Goal: Task Accomplishment & Management: Use online tool/utility

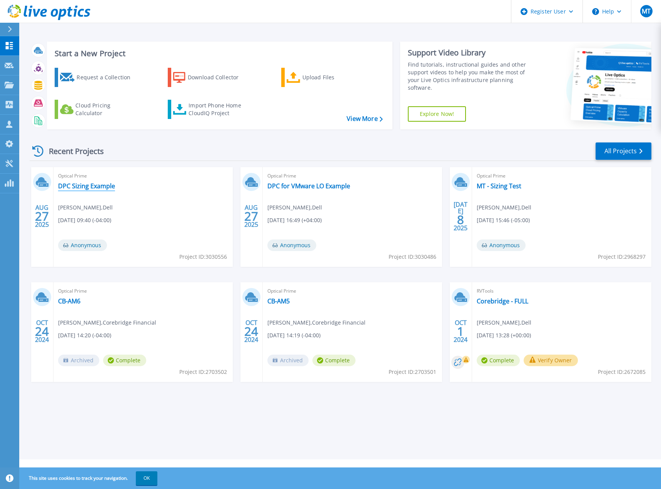
click at [84, 182] on link "DPC Sizing Example" at bounding box center [86, 186] width 57 height 8
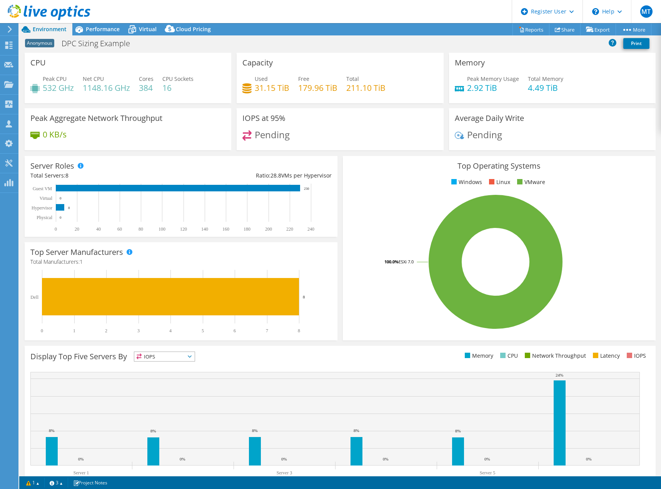
select select "USD"
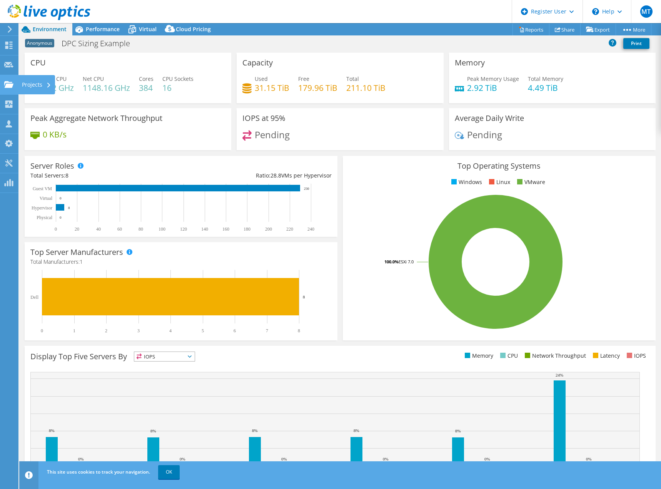
click at [30, 84] on div "Projects" at bounding box center [36, 84] width 37 height 19
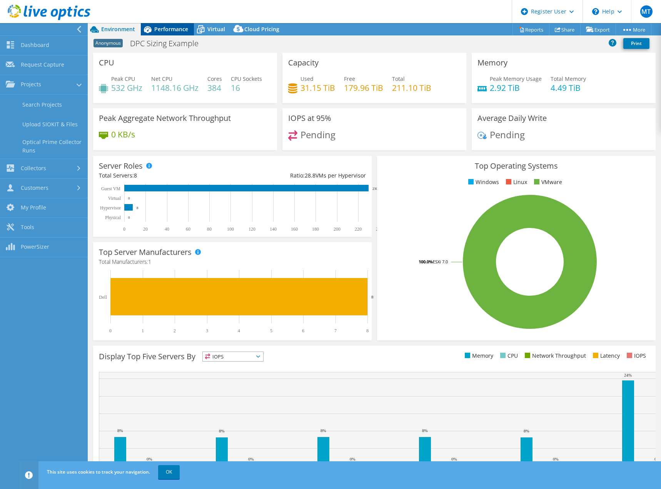
click at [179, 28] on span "Performance" at bounding box center [171, 28] width 34 height 7
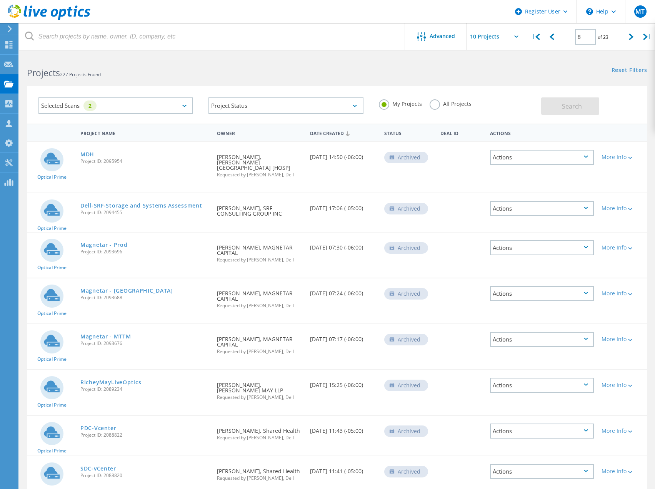
click at [442, 102] on label "All Projects" at bounding box center [451, 102] width 42 height 7
click at [0, 0] on input "All Projects" at bounding box center [0, 0] width 0 height 0
click at [191, 99] on div "Selected Scans 2" at bounding box center [115, 105] width 155 height 17
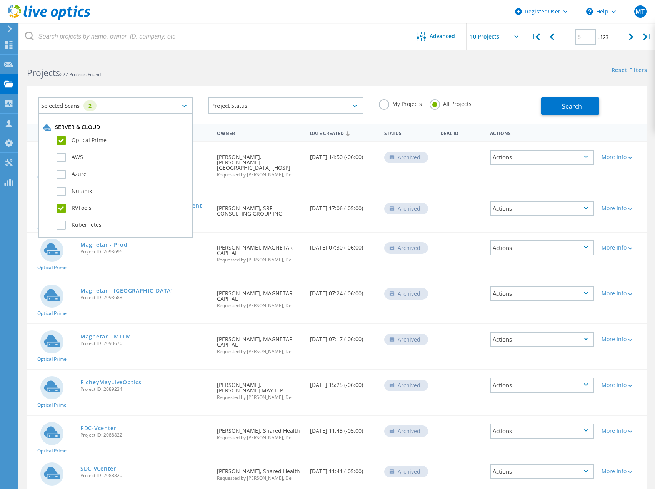
click at [63, 210] on label "RVTools" at bounding box center [123, 208] width 132 height 9
click at [0, 0] on input "RVTools" at bounding box center [0, 0] width 0 height 0
click at [564, 109] on span "Search" at bounding box center [572, 106] width 20 height 8
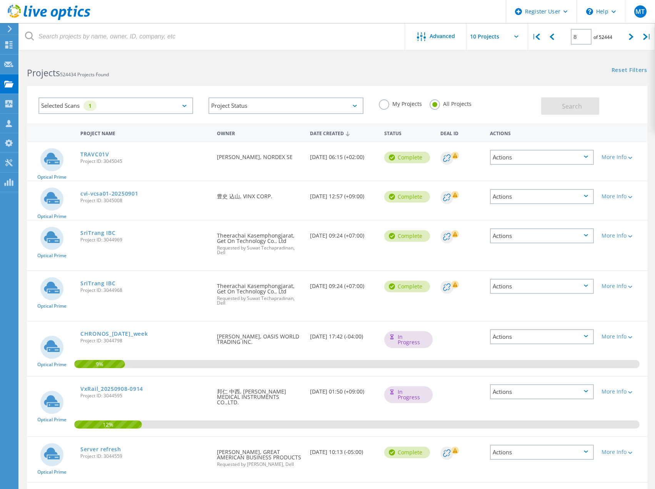
click at [118, 108] on div "Selected Scans 1" at bounding box center [115, 105] width 155 height 17
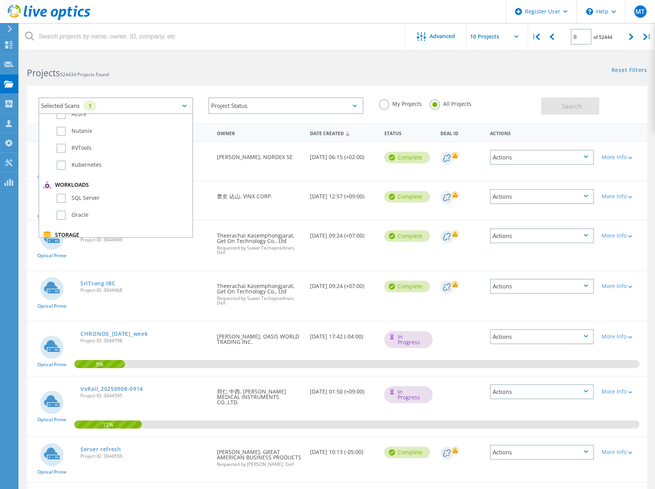
scroll to position [2, 0]
click at [226, 74] on h2 "Projects 524434 Projects Found" at bounding box center [178, 73] width 303 height 13
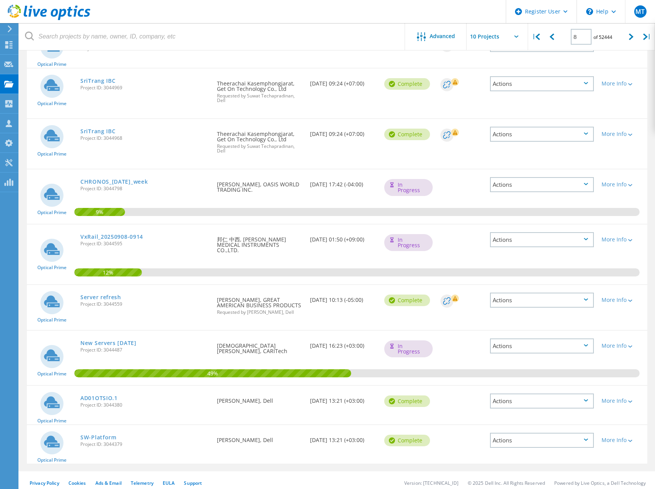
scroll to position [0, 0]
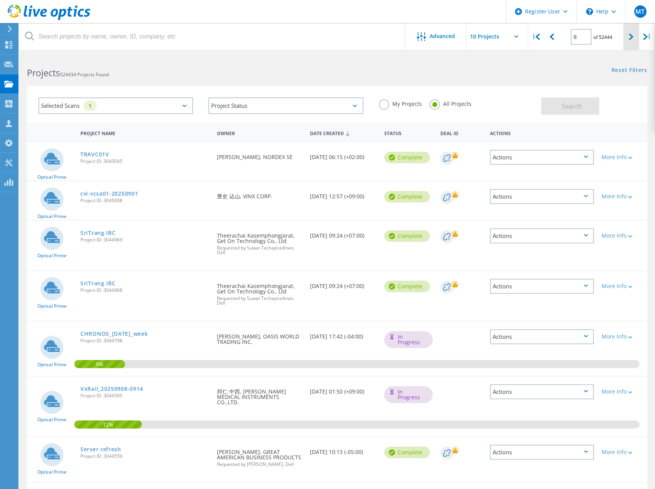
click at [631, 35] on icon at bounding box center [631, 36] width 5 height 7
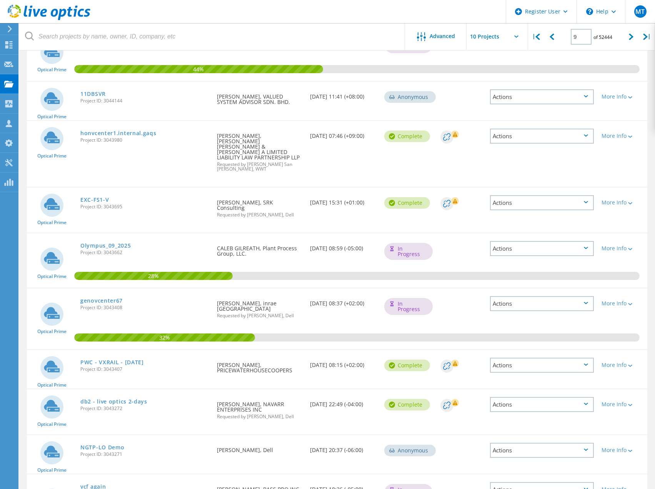
scroll to position [171, 0]
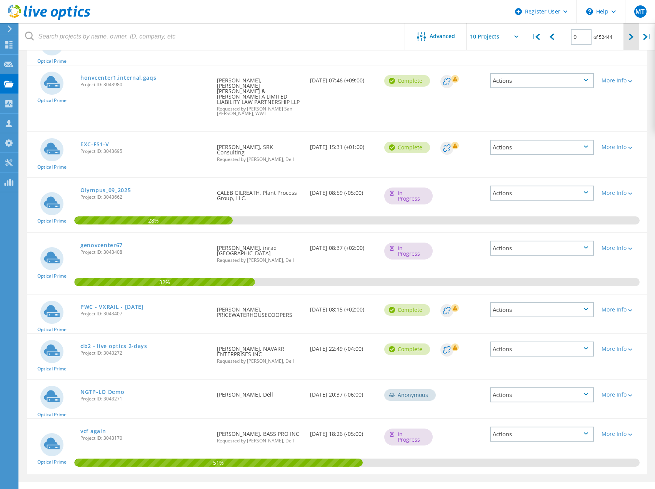
click at [631, 36] on icon at bounding box center [631, 36] width 5 height 7
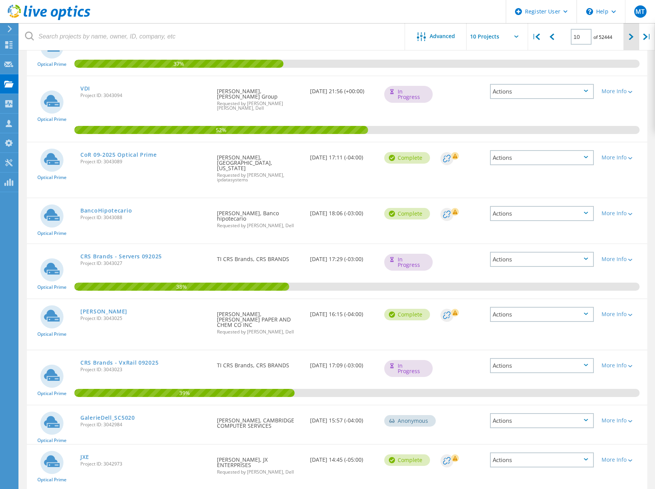
click at [634, 39] on div at bounding box center [632, 36] width 16 height 27
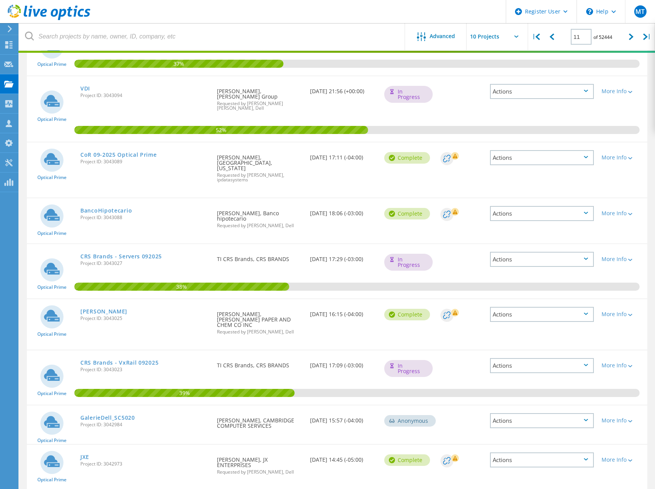
scroll to position [132, 0]
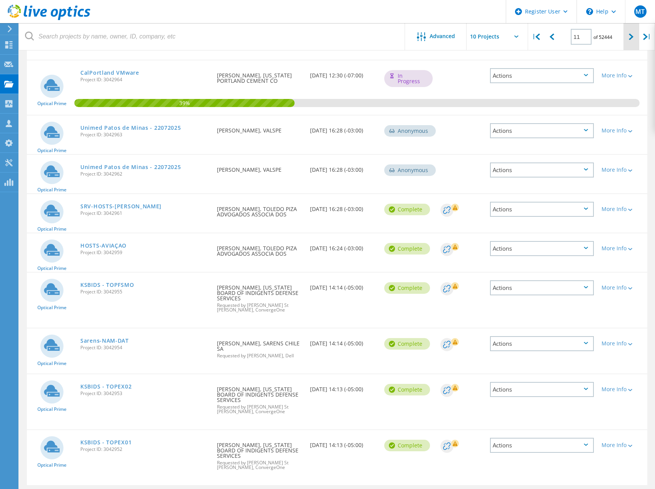
click at [629, 32] on div at bounding box center [632, 36] width 16 height 27
type input "12"
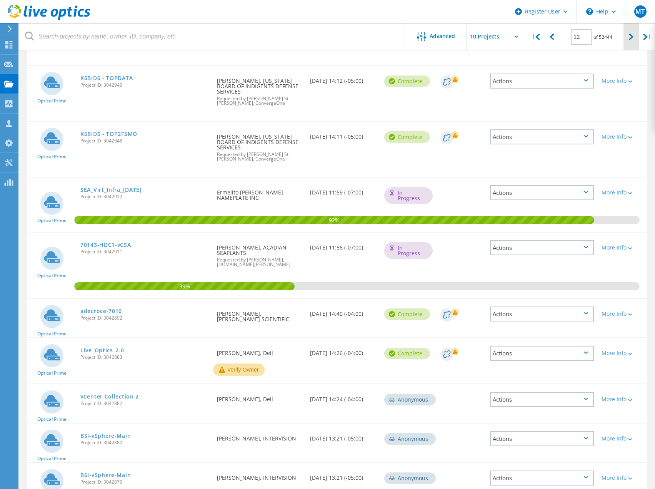
scroll to position [159, 0]
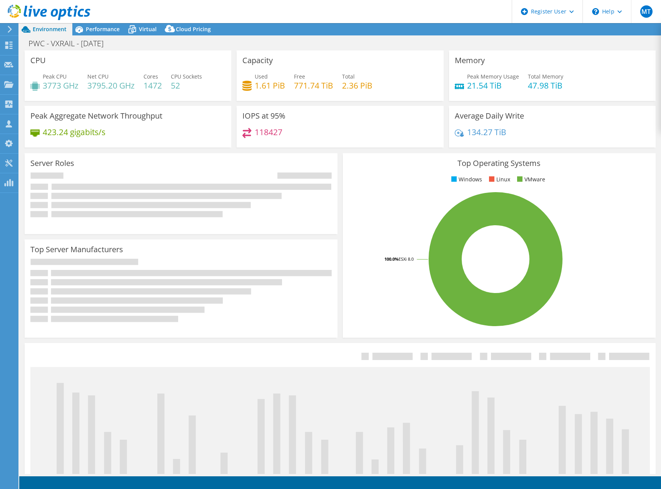
select select "USD"
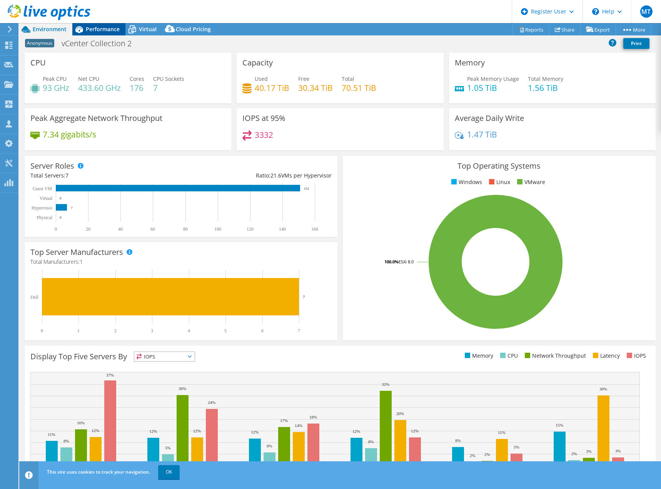
click at [101, 33] on div "Performance" at bounding box center [98, 29] width 53 height 12
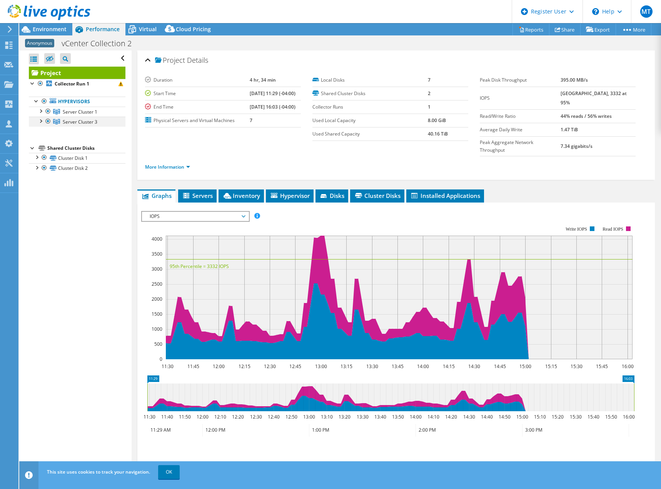
click at [40, 121] on div at bounding box center [41, 121] width 8 height 8
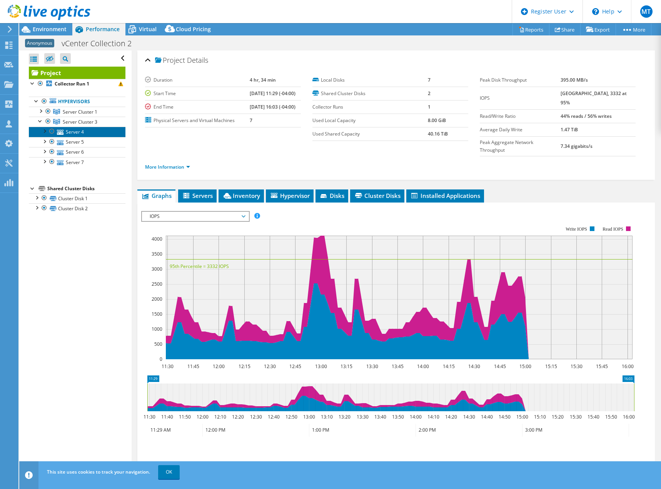
click at [74, 132] on link "Server 4" at bounding box center [77, 132] width 97 height 10
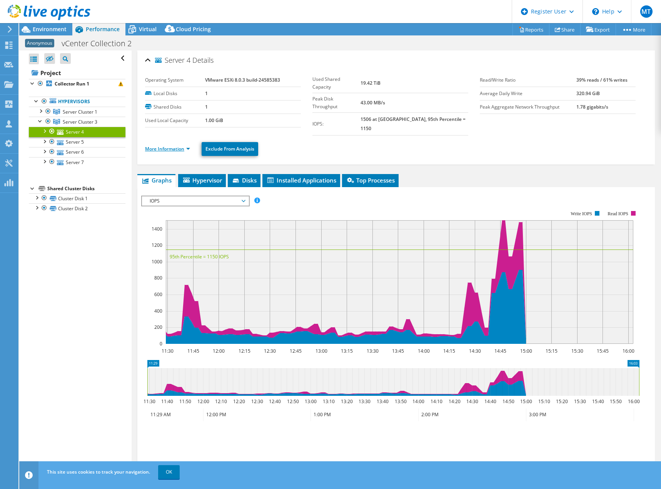
click at [179, 145] on link "More Information" at bounding box center [167, 148] width 45 height 7
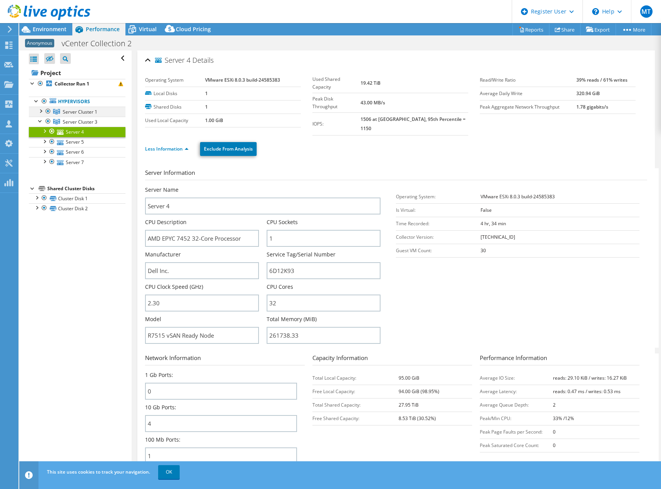
click at [39, 110] on div at bounding box center [41, 111] width 8 height 8
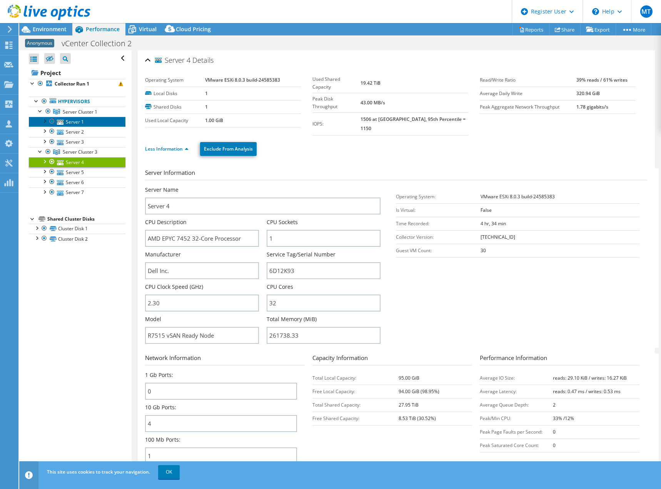
click at [74, 121] on link "Server 1" at bounding box center [77, 122] width 97 height 10
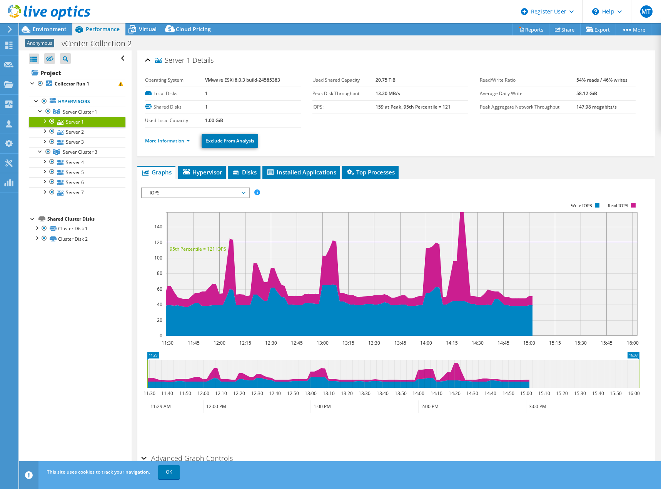
click at [178, 143] on link "More Information" at bounding box center [167, 140] width 45 height 7
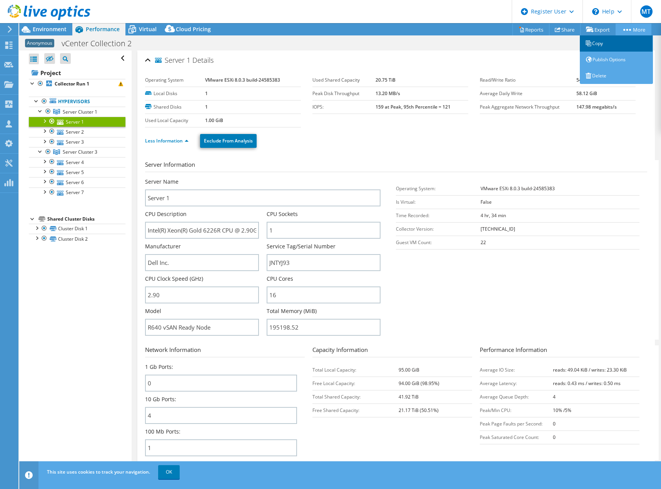
click at [613, 44] on link "Copy" at bounding box center [616, 43] width 73 height 16
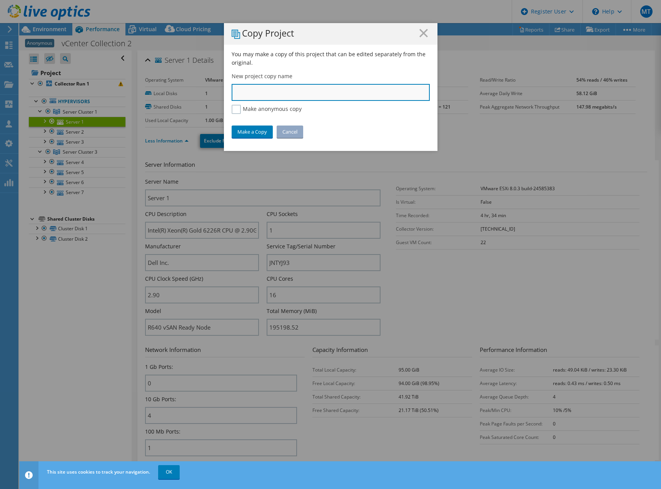
click at [284, 90] on input "text" at bounding box center [331, 92] width 198 height 17
type input "DPC Sizing Example 2"
click at [236, 109] on label "Make anonymous copy" at bounding box center [267, 109] width 70 height 9
click at [0, 0] on input "Make anonymous copy" at bounding box center [0, 0] width 0 height 0
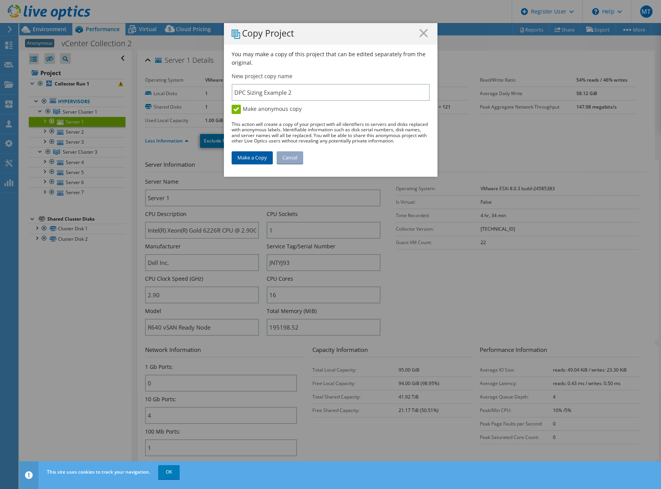
click at [253, 156] on link "Make a Copy" at bounding box center [252, 157] width 41 height 12
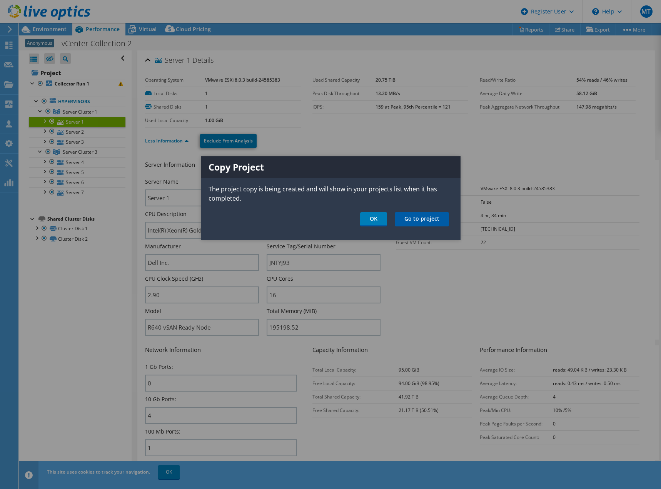
click at [434, 220] on link "Go to project" at bounding box center [422, 219] width 54 height 14
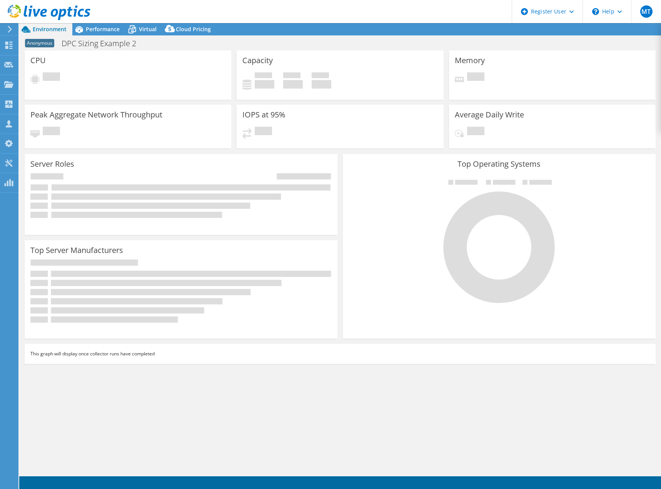
select select "USD"
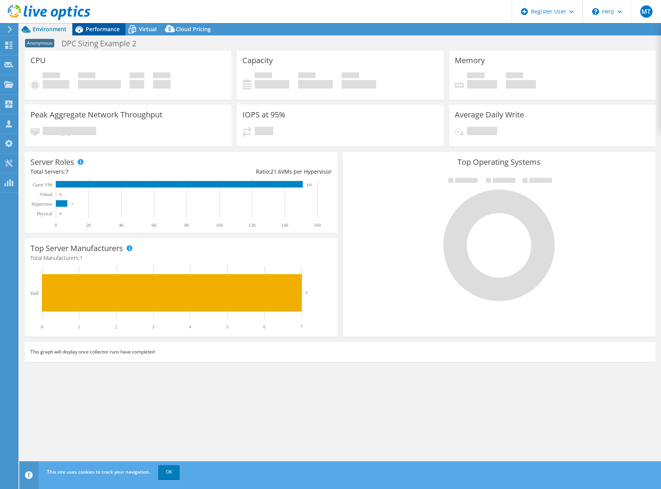
click at [94, 30] on span "Performance" at bounding box center [103, 28] width 34 height 7
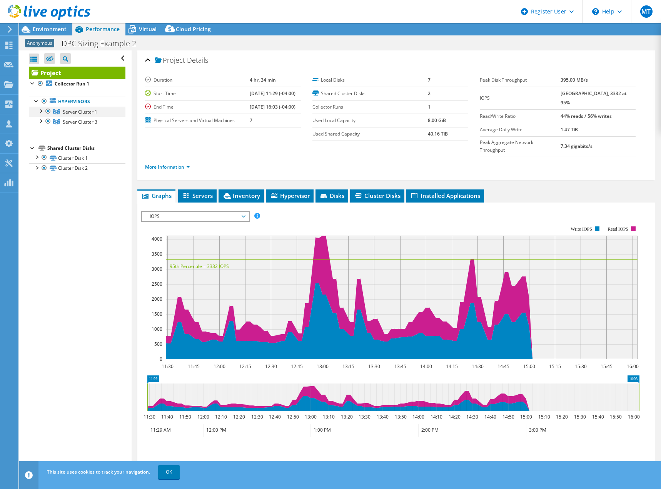
click at [39, 109] on div at bounding box center [41, 111] width 8 height 8
click at [39, 151] on div at bounding box center [41, 151] width 8 height 8
